Goal: Task Accomplishment & Management: Manage account settings

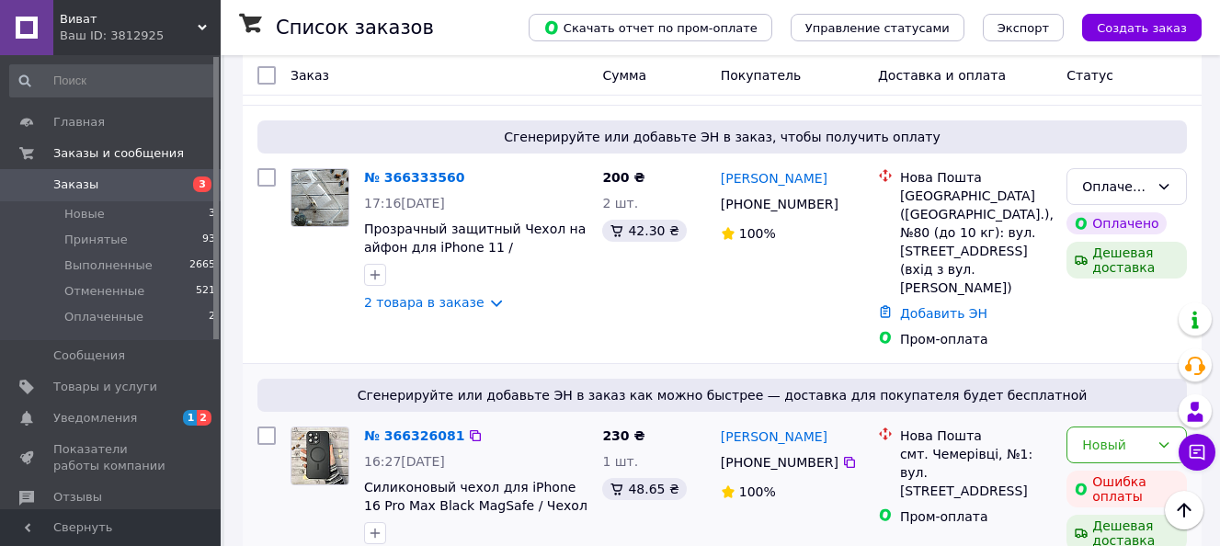
scroll to position [430, 0]
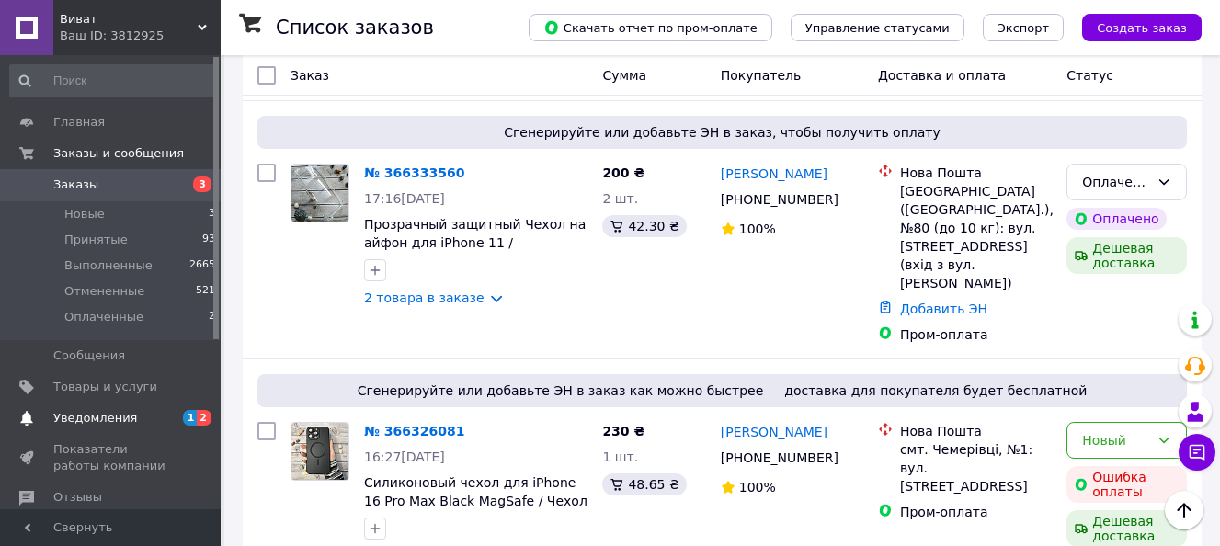
click at [100, 412] on span "Уведомления" at bounding box center [95, 418] width 84 height 17
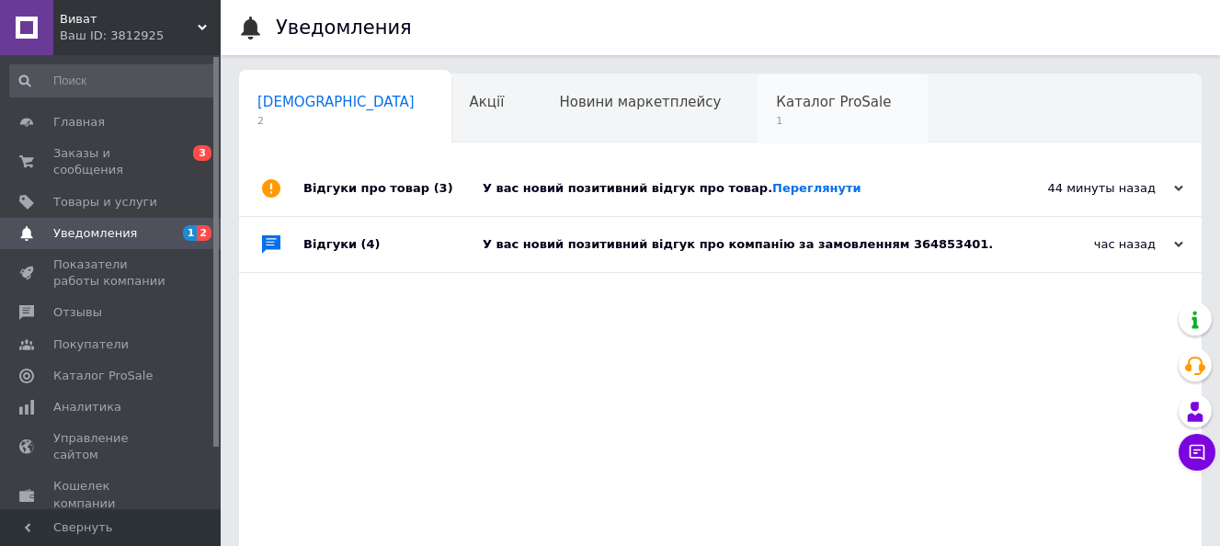
click at [776, 115] on span "1" at bounding box center [833, 121] width 115 height 14
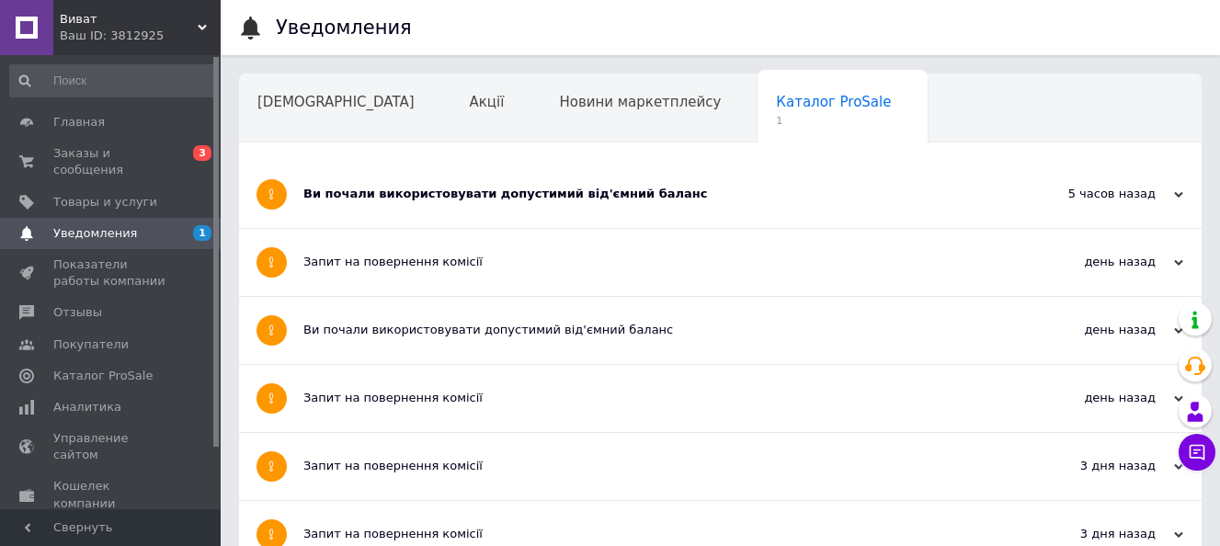
click at [565, 198] on div "Ви почали використовувати допустимий від'ємний баланс" at bounding box center [651, 194] width 696 height 17
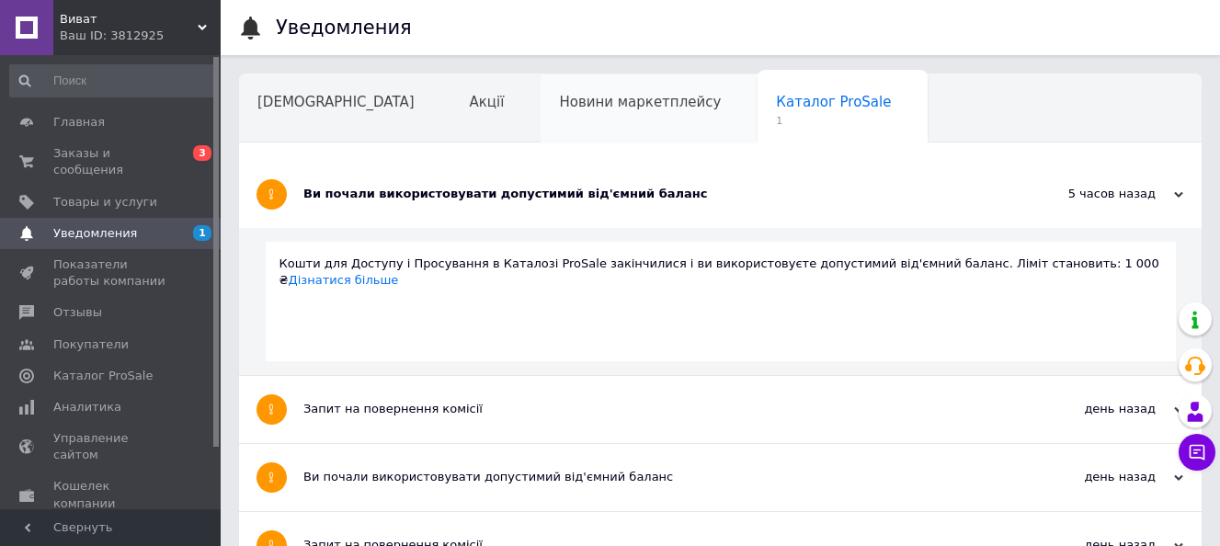
click at [541, 119] on div "Новини маркетплейсу" at bounding box center [649, 109] width 217 height 70
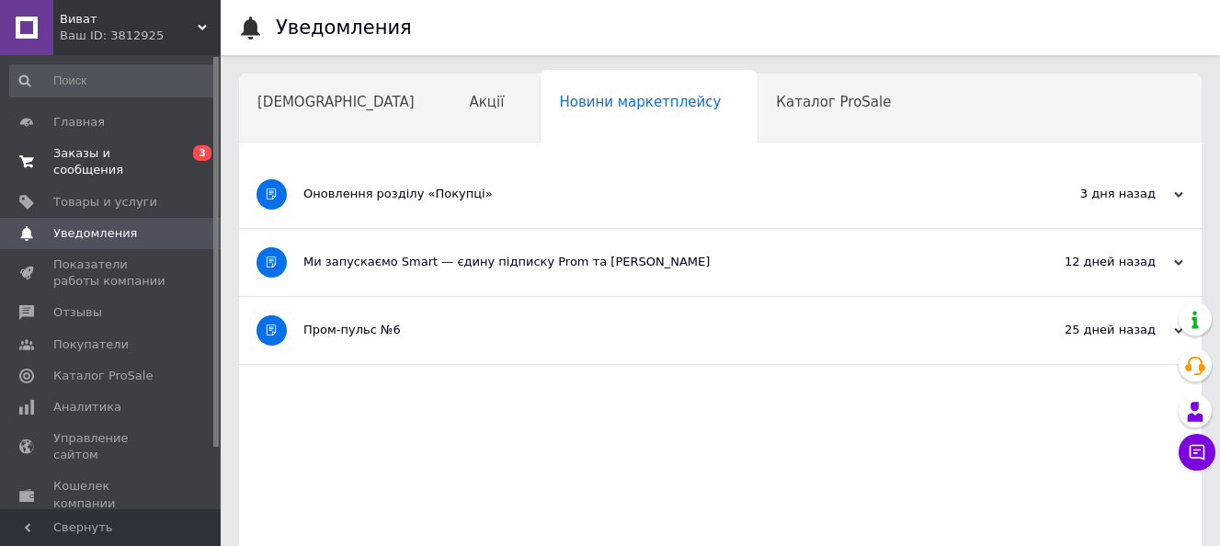
click at [117, 151] on span "Заказы и сообщения" at bounding box center [111, 161] width 117 height 33
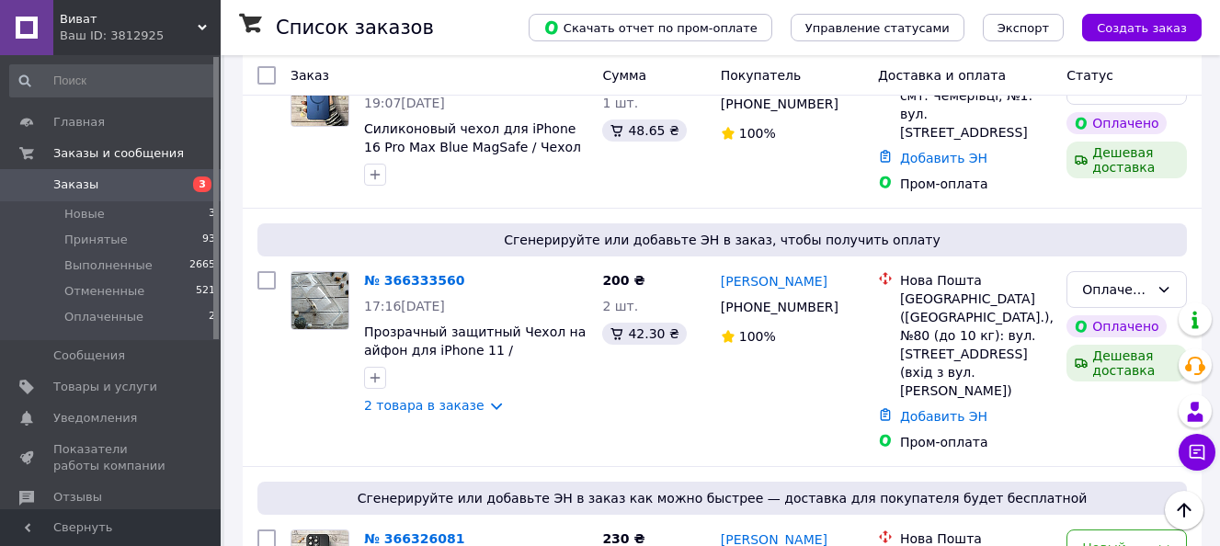
scroll to position [184, 0]
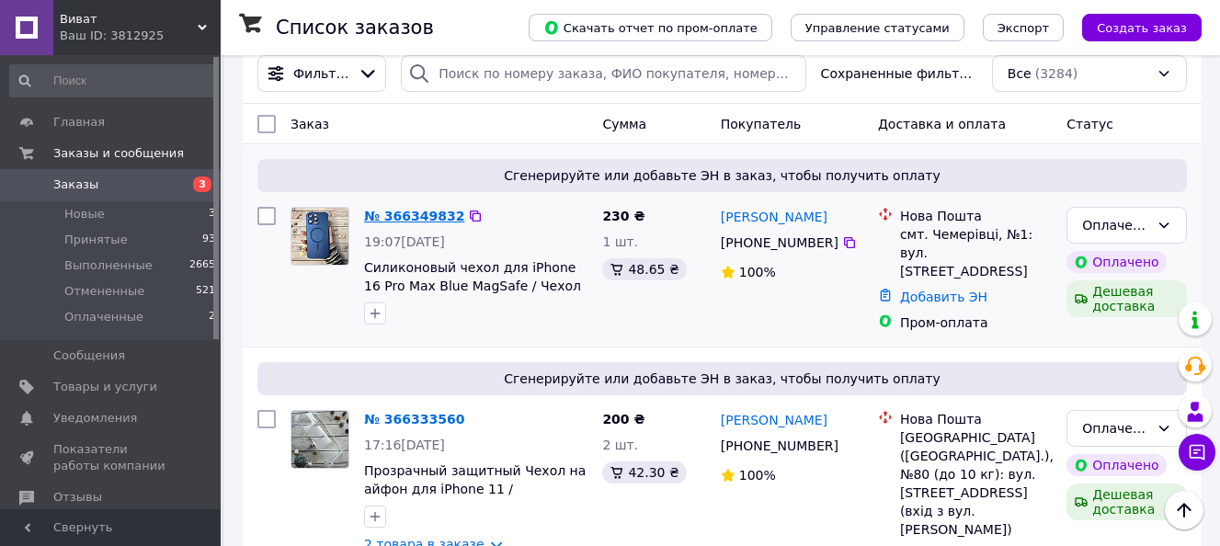
click at [411, 217] on link "№ 366349832" at bounding box center [414, 216] width 100 height 15
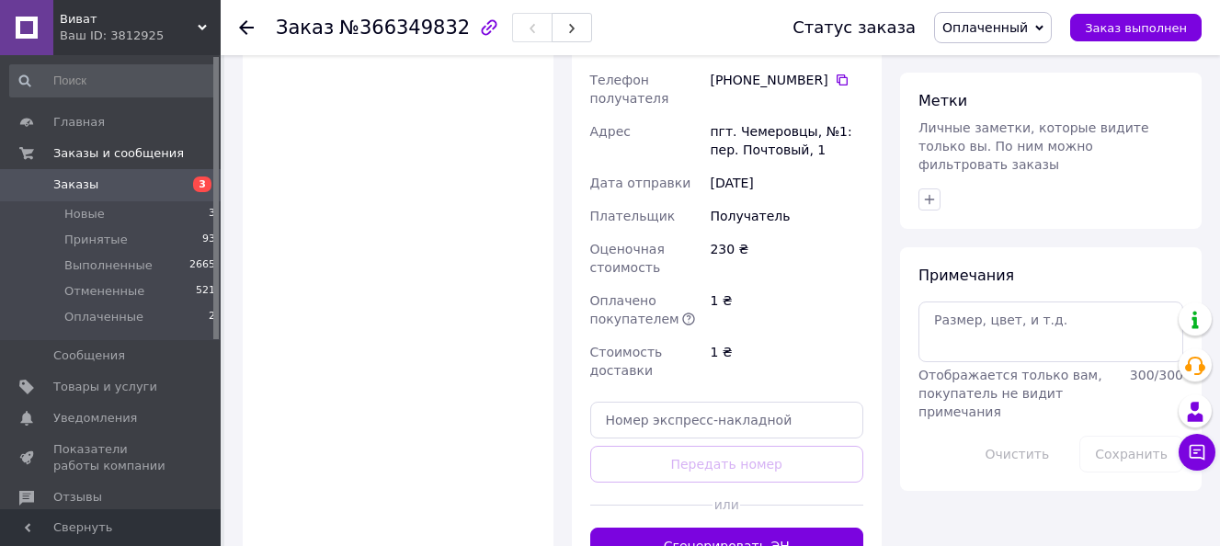
scroll to position [1563, 0]
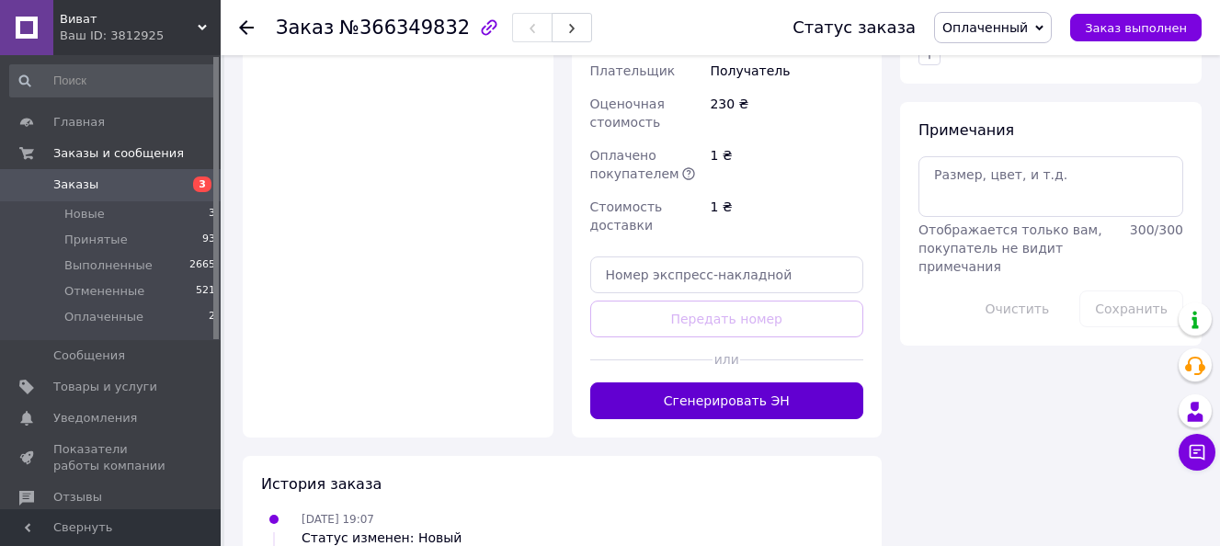
click at [681, 383] on button "Сгенерировать ЭН" at bounding box center [727, 401] width 274 height 37
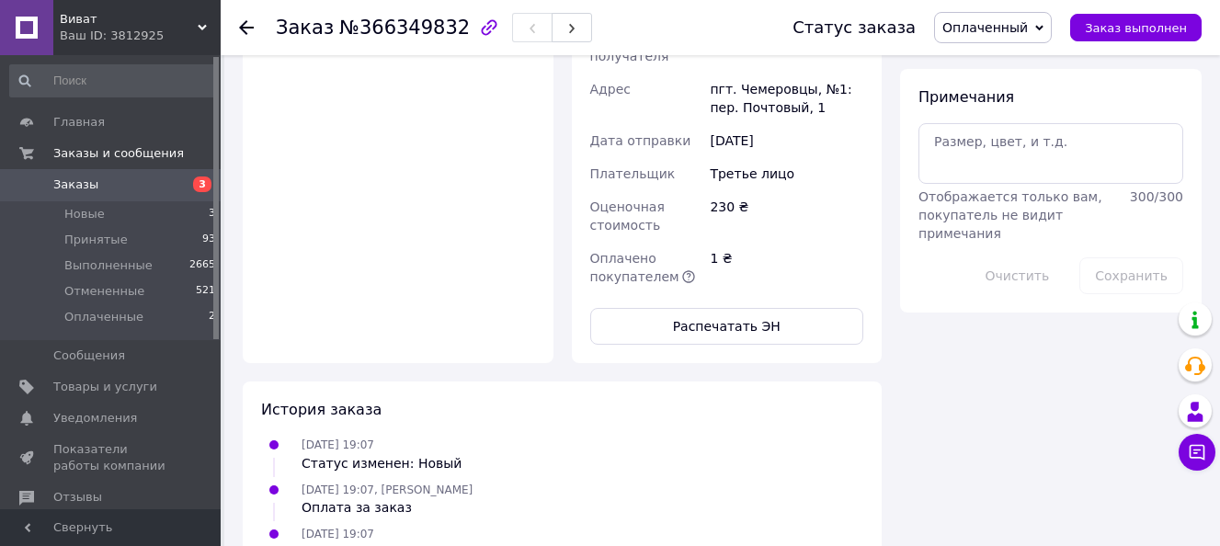
click at [79, 187] on span "Заказы" at bounding box center [75, 185] width 45 height 17
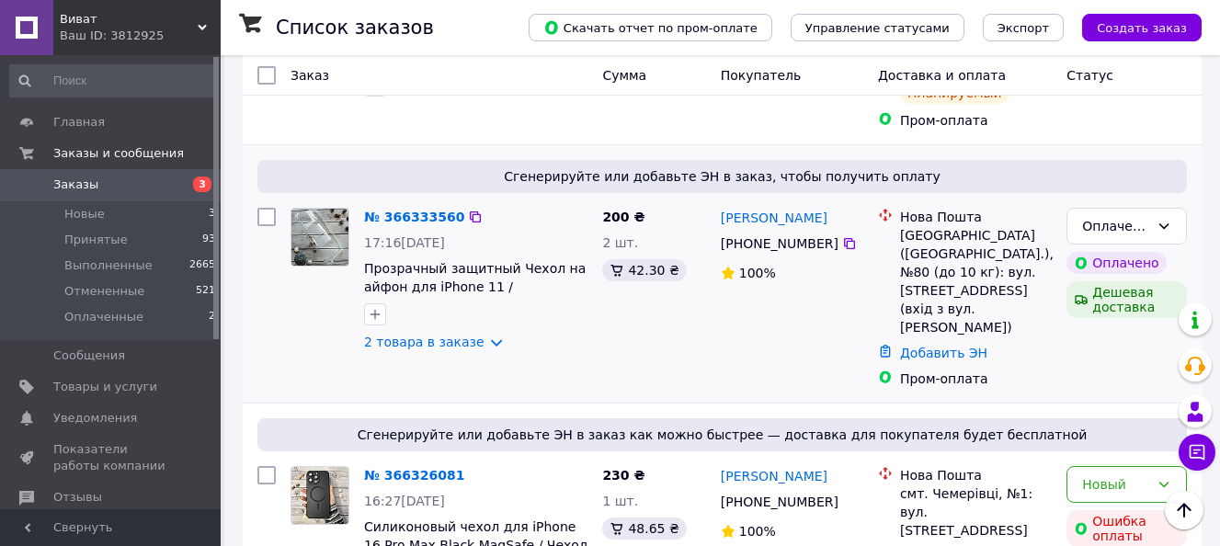
scroll to position [386, 0]
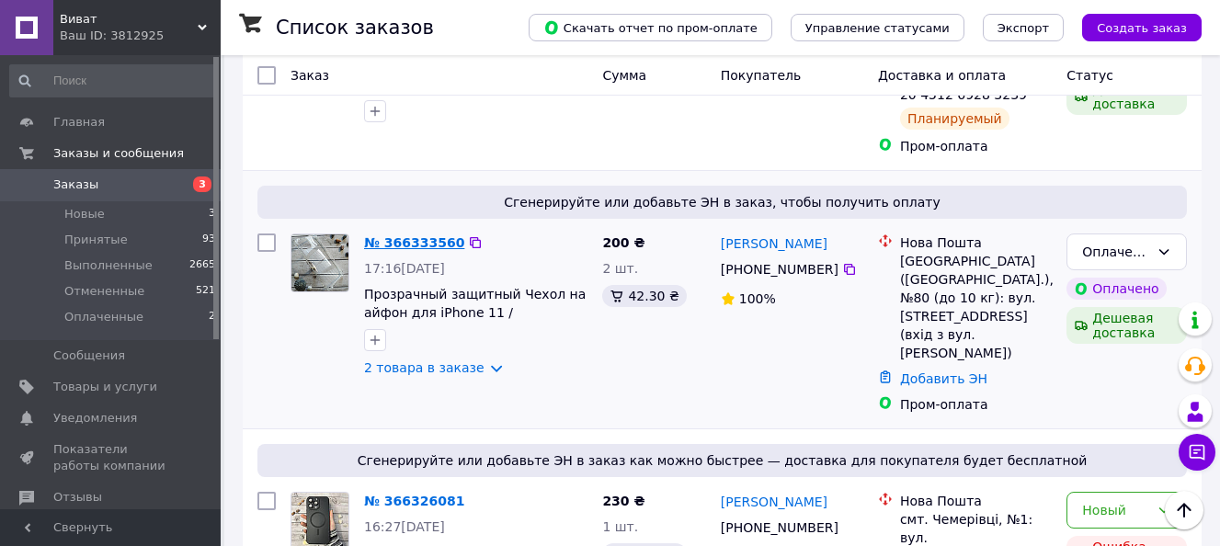
click at [422, 235] on link "№ 366333560" at bounding box center [414, 242] width 100 height 15
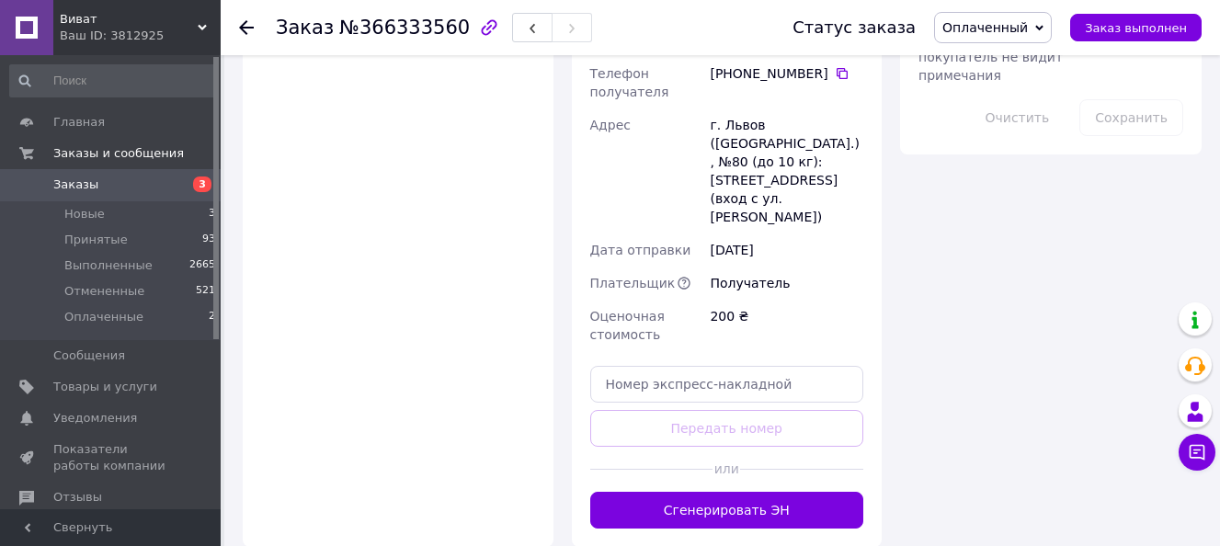
scroll to position [1787, 0]
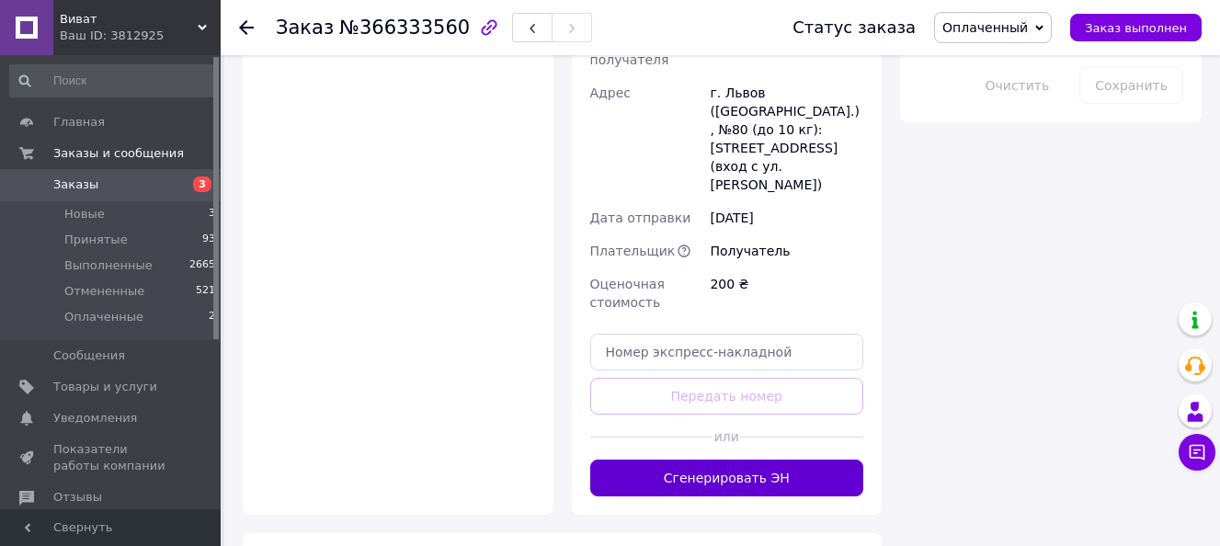
click at [750, 460] on button "Сгенерировать ЭН" at bounding box center [727, 478] width 274 height 37
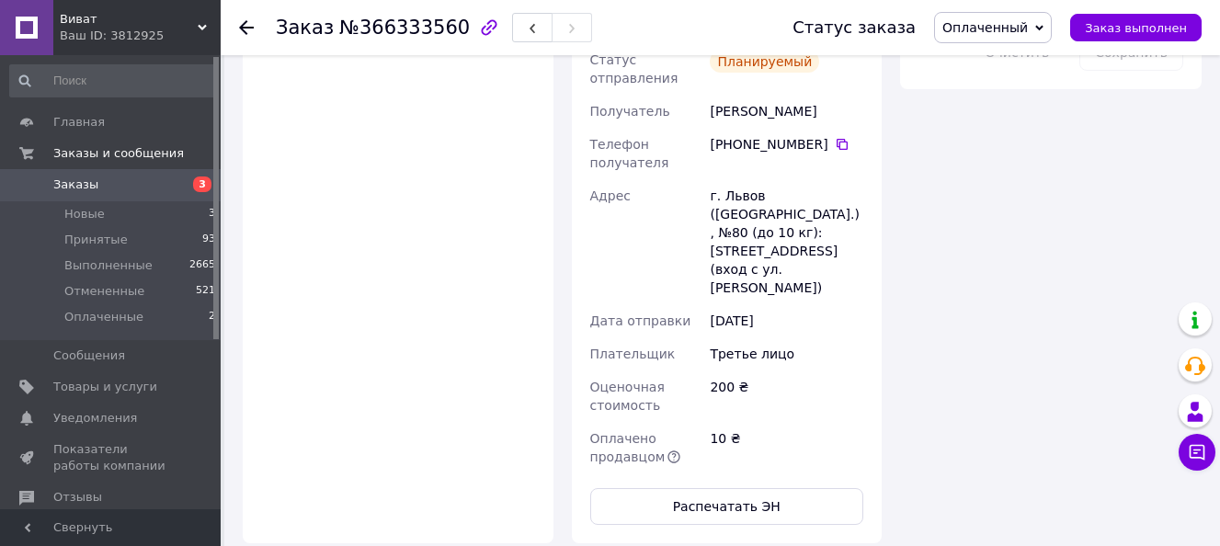
click at [85, 185] on span "Заказы" at bounding box center [75, 185] width 45 height 17
